Goal: Navigation & Orientation: Find specific page/section

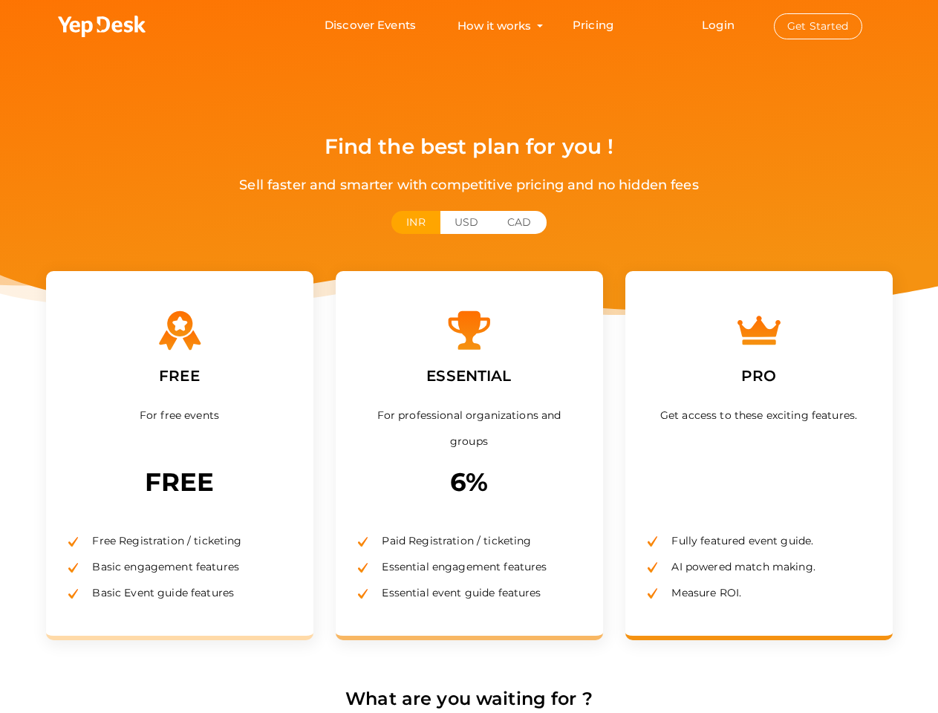
click at [469, 356] on label "ESSENTIAL" at bounding box center [468, 376] width 107 height 46
click at [102, 27] on use at bounding box center [102, 27] width 88 height 22
click at [719, 25] on link "Login" at bounding box center [718, 25] width 33 height 14
click at [818, 26] on button "Get Started" at bounding box center [818, 26] width 88 height 26
click at [415, 222] on button "INR" at bounding box center [415, 222] width 48 height 23
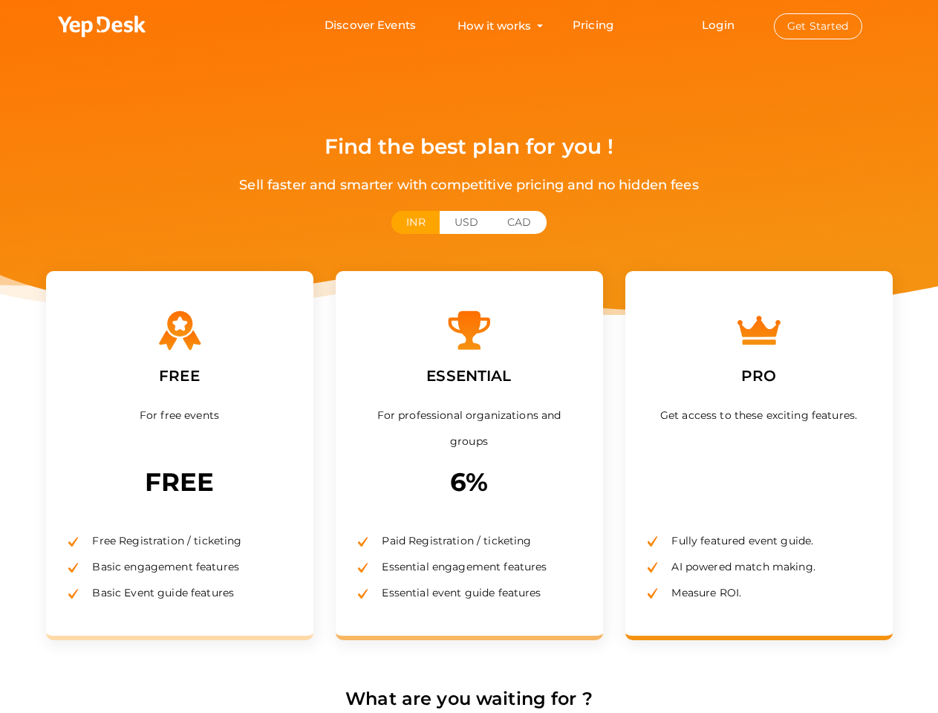
click at [466, 222] on button "USD" at bounding box center [466, 222] width 53 height 23
click at [519, 222] on button "CAD" at bounding box center [518, 222] width 53 height 23
